Goal: Task Accomplishment & Management: Manage account settings

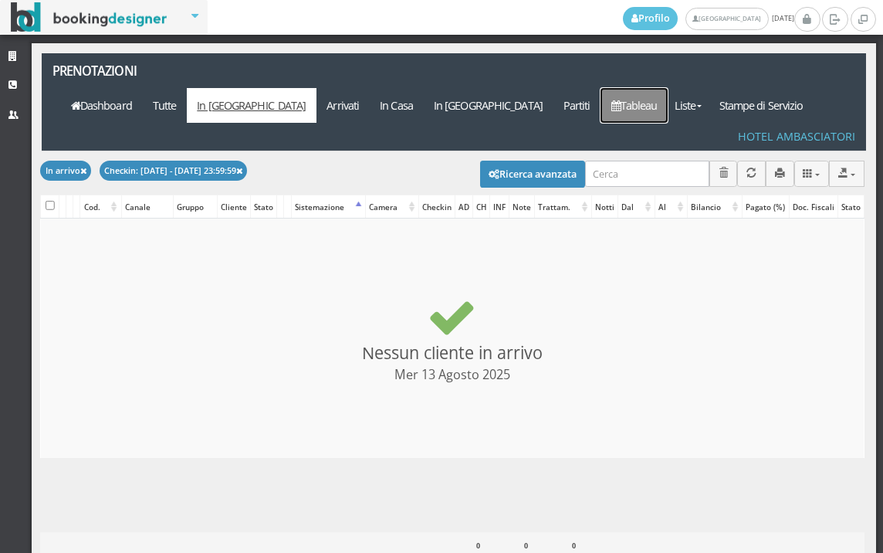
click at [668, 88] on link "Tableau" at bounding box center [634, 105] width 67 height 35
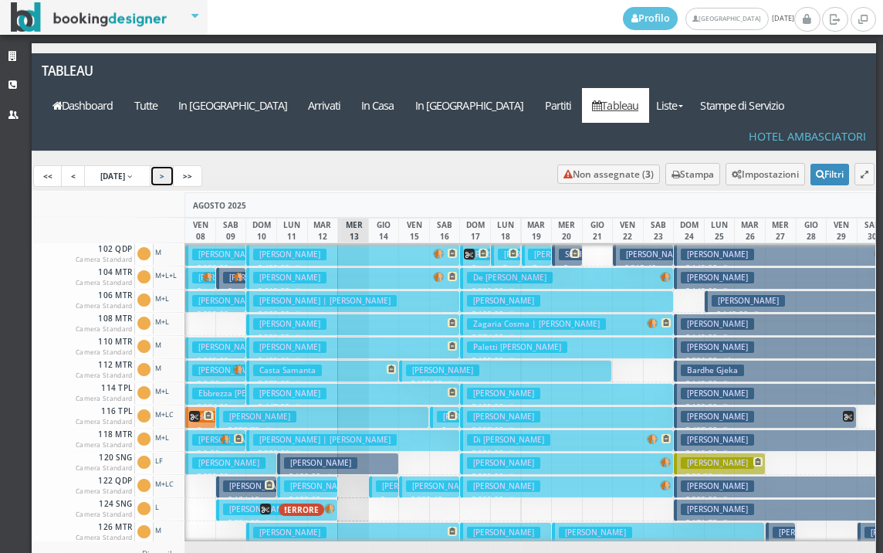
click at [167, 165] on link ">" at bounding box center [162, 176] width 25 height 22
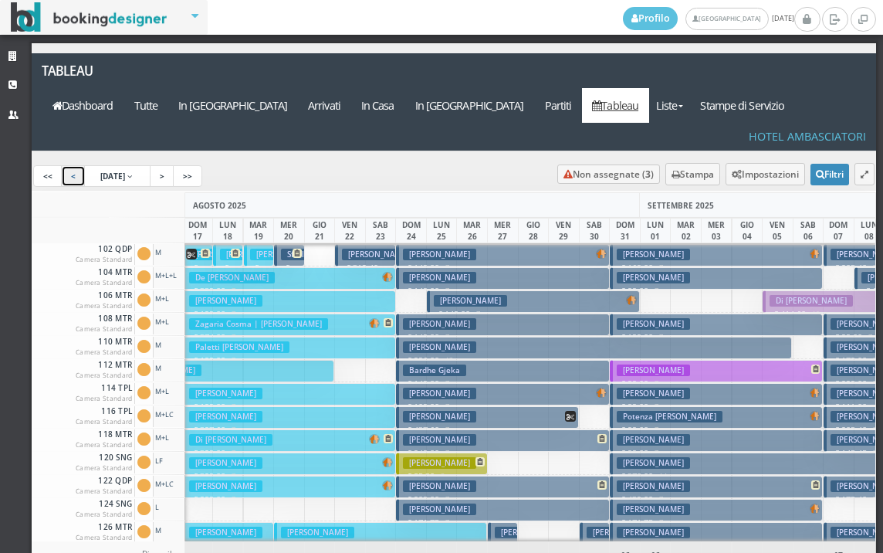
click at [82, 165] on link "<" at bounding box center [73, 176] width 25 height 22
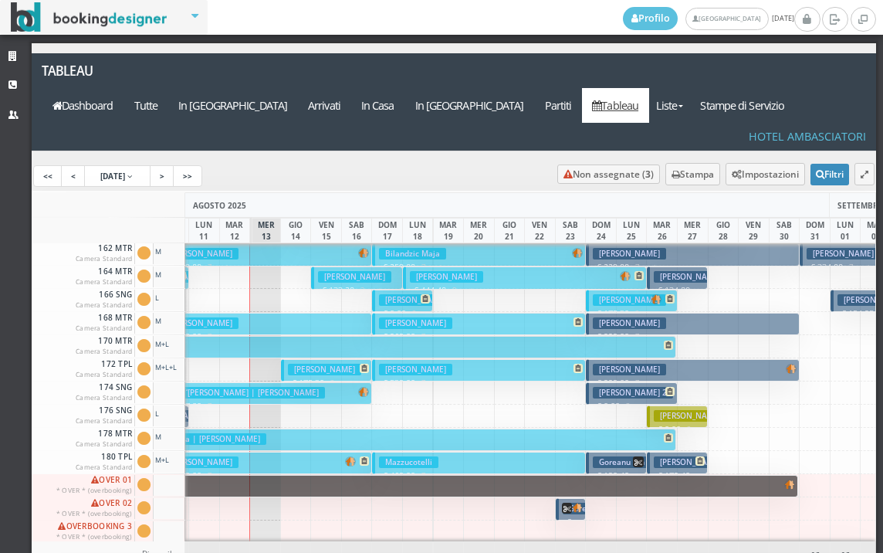
click at [402, 541] on div "3" at bounding box center [418, 553] width 32 height 25
